Goal: Task Accomplishment & Management: Manage account settings

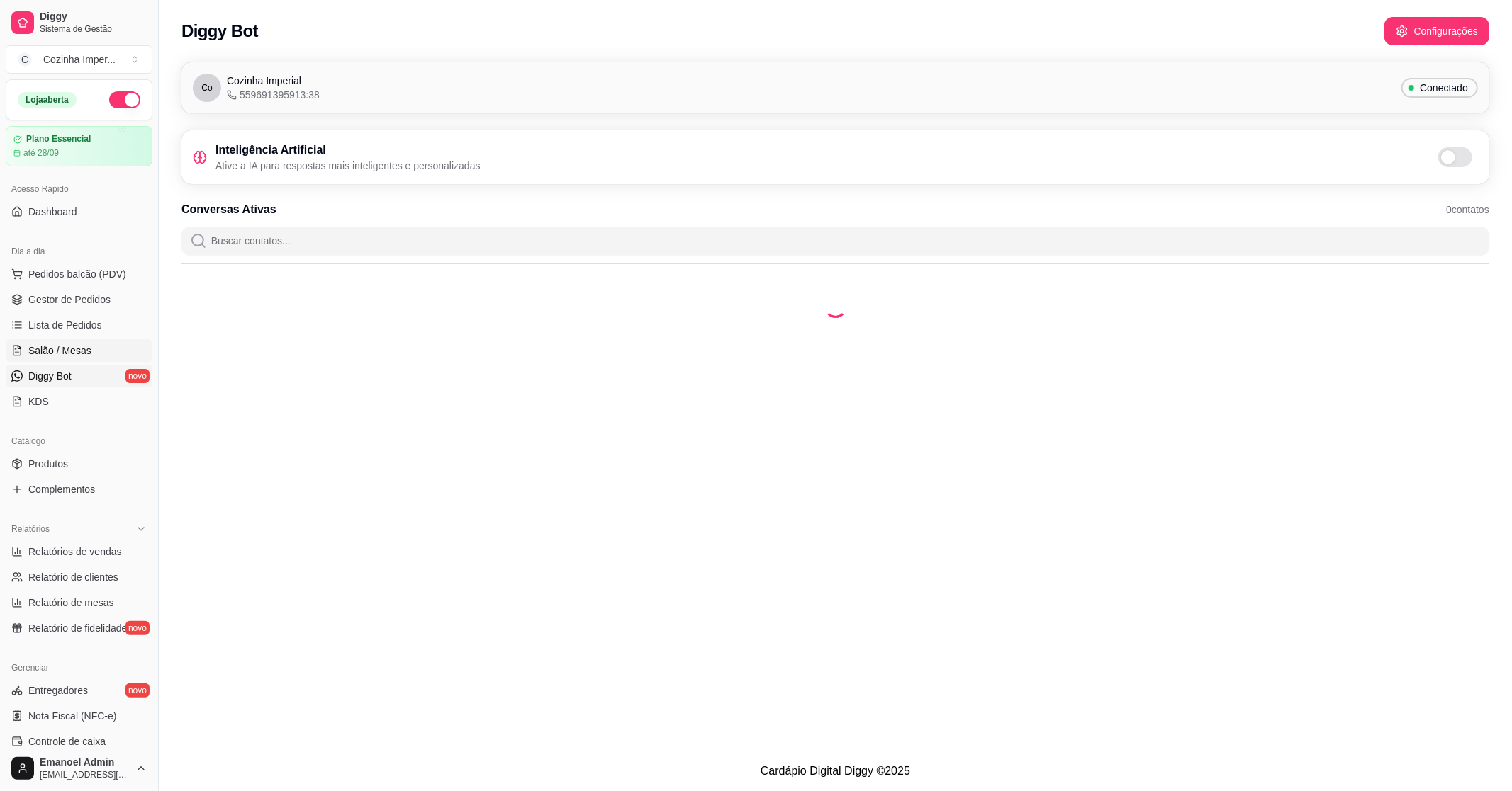
click at [64, 346] on span "Salão / Mesas" at bounding box center [60, 350] width 63 height 14
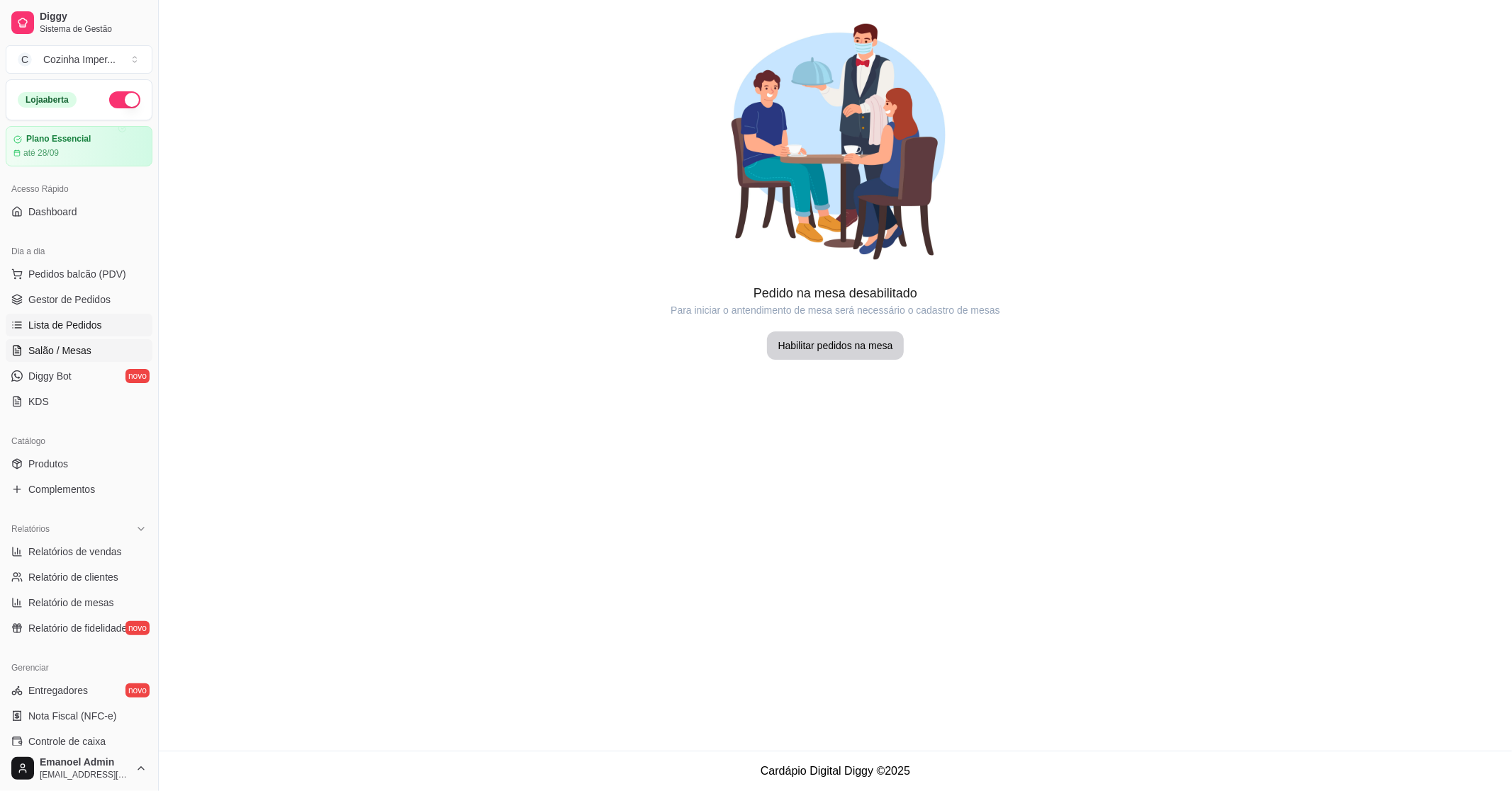
click at [66, 315] on link "Lista de Pedidos" at bounding box center [78, 325] width 146 height 22
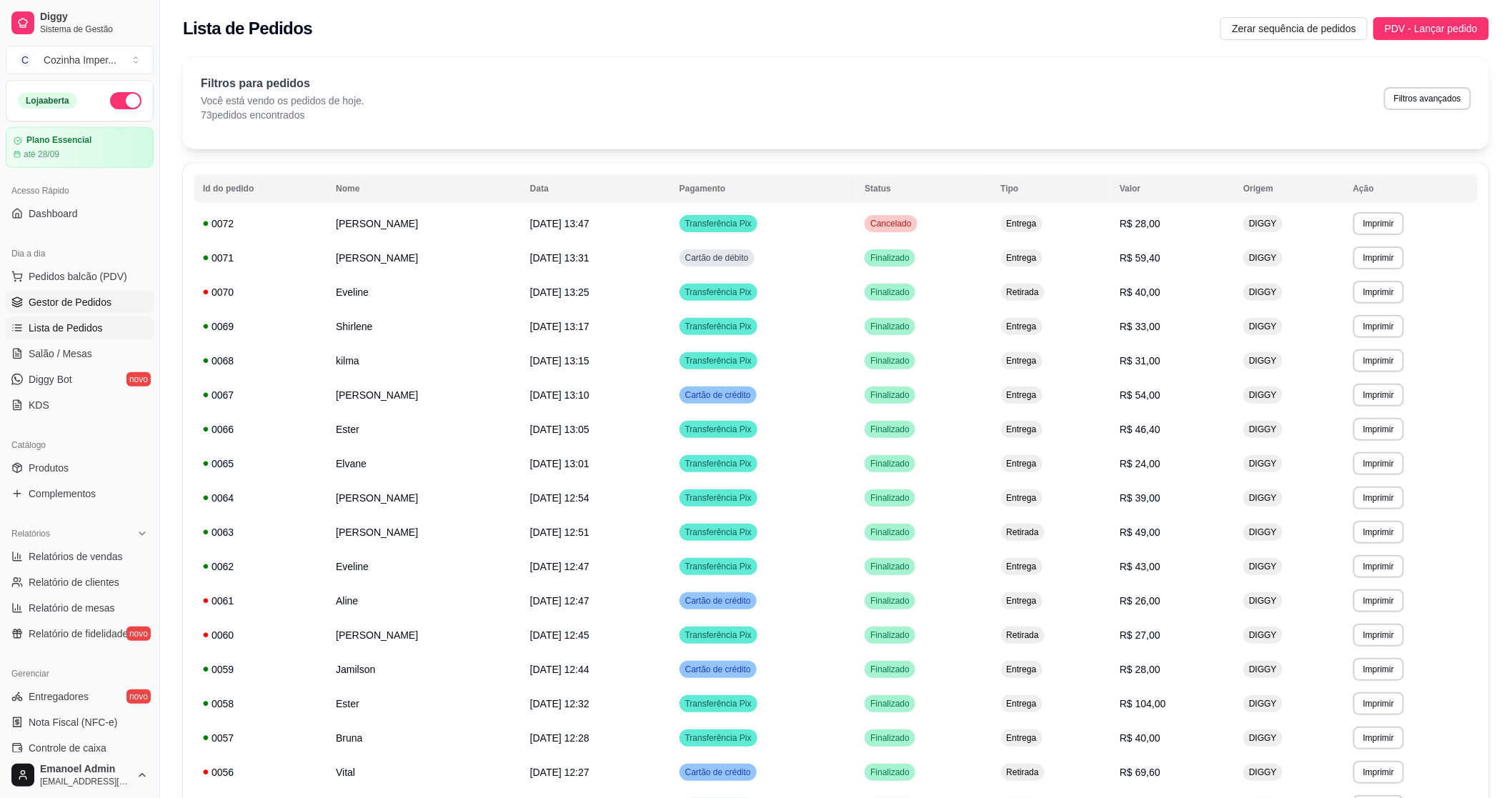
click at [121, 295] on link "Gestor de Pedidos" at bounding box center [79, 302] width 148 height 23
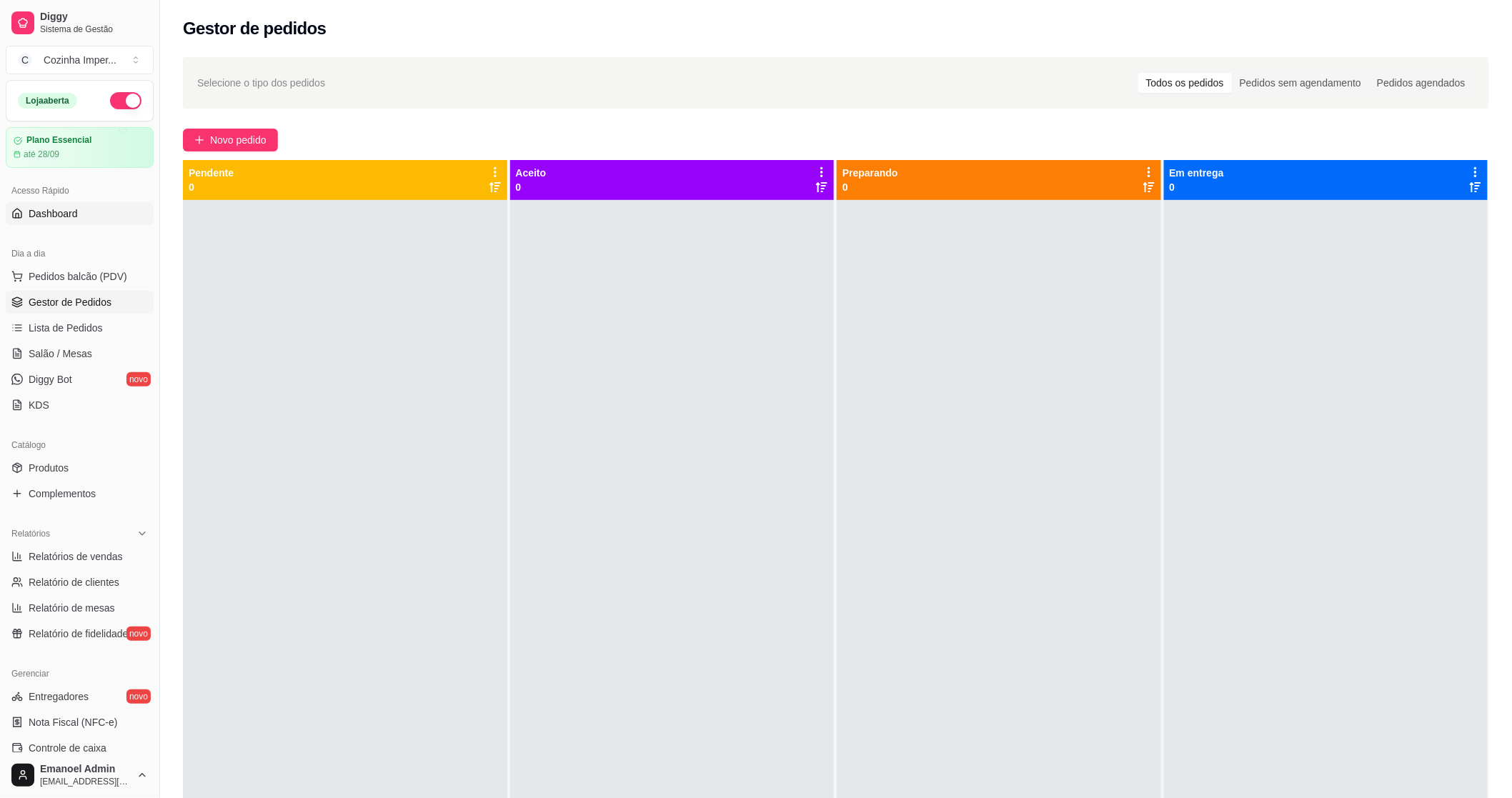
click at [61, 211] on span "Dashboard" at bounding box center [53, 213] width 49 height 14
